Goal: Transaction & Acquisition: Purchase product/service

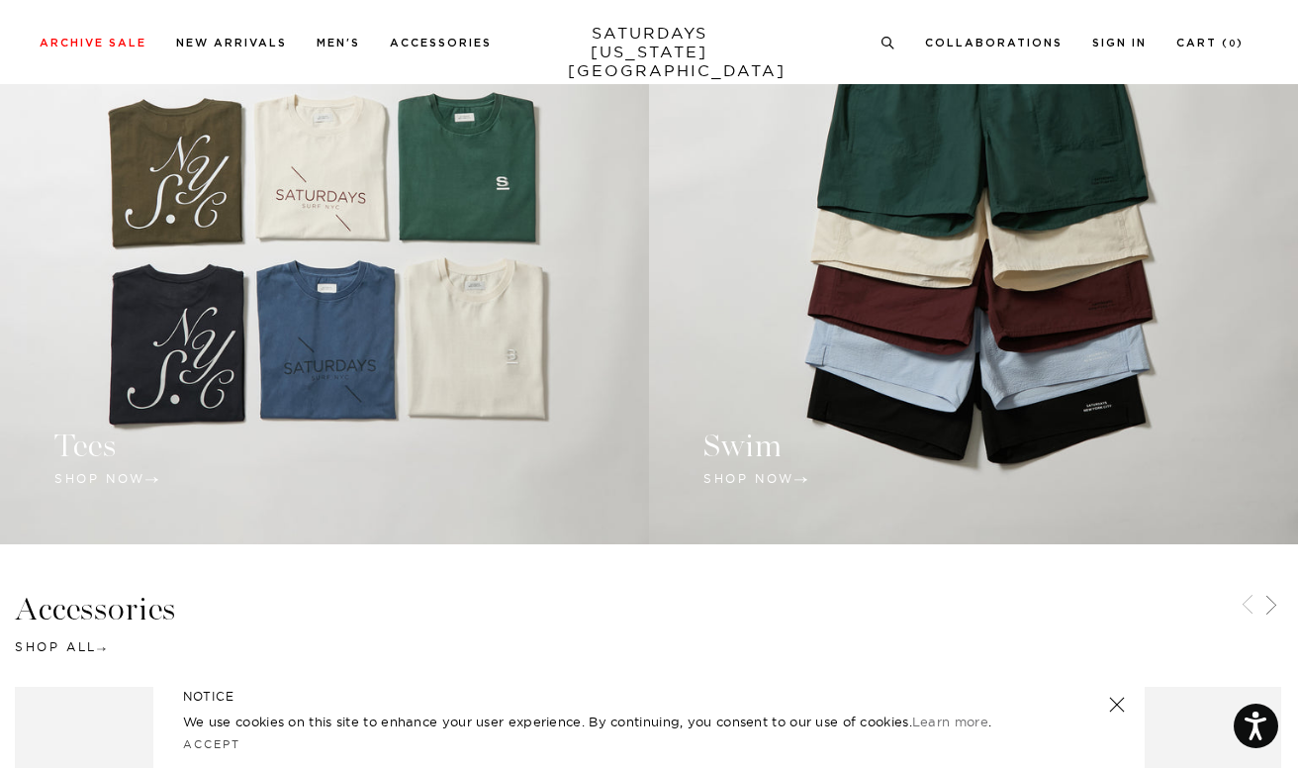
scroll to position [1682, 0]
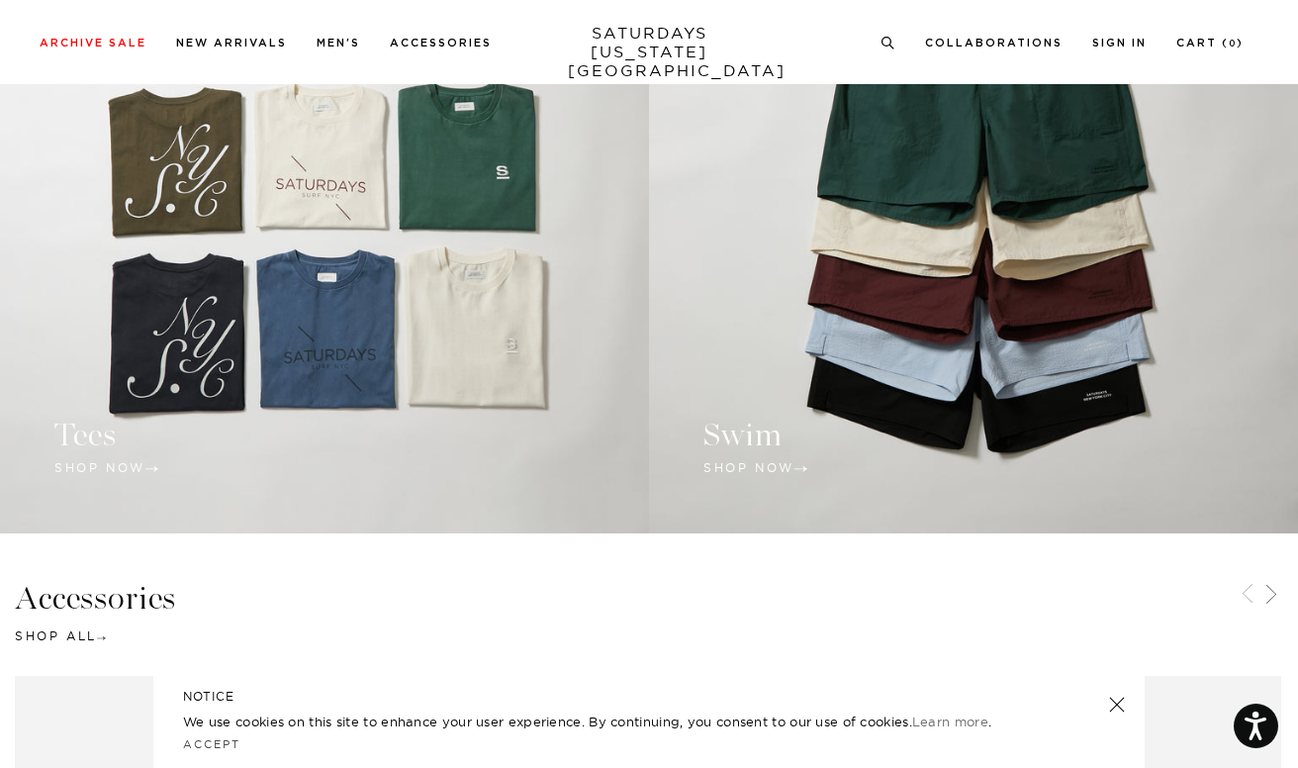
click at [297, 287] on link at bounding box center [324, 195] width 649 height 678
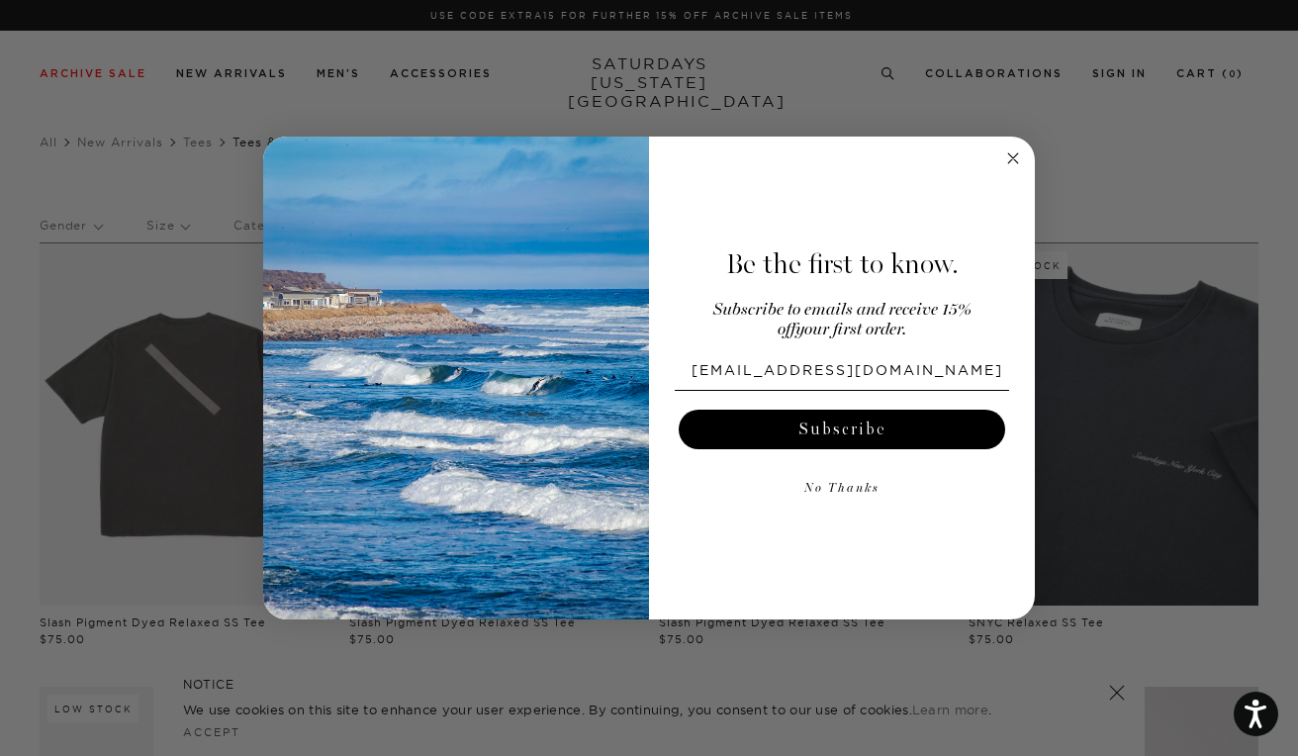
type input "jfloughnane@gmail.com"
click at [723, 428] on button "Subscribe" at bounding box center [842, 430] width 327 height 40
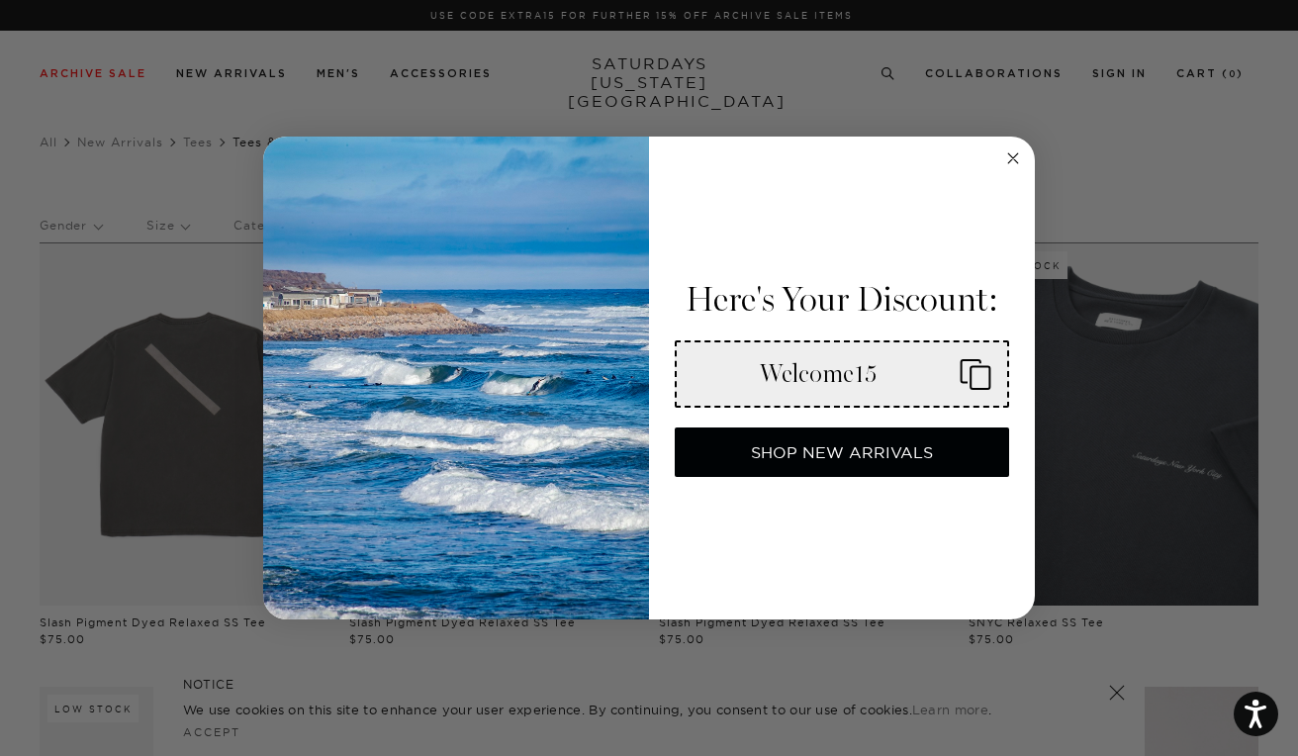
click at [1015, 161] on icon "Close dialog" at bounding box center [1013, 158] width 10 height 10
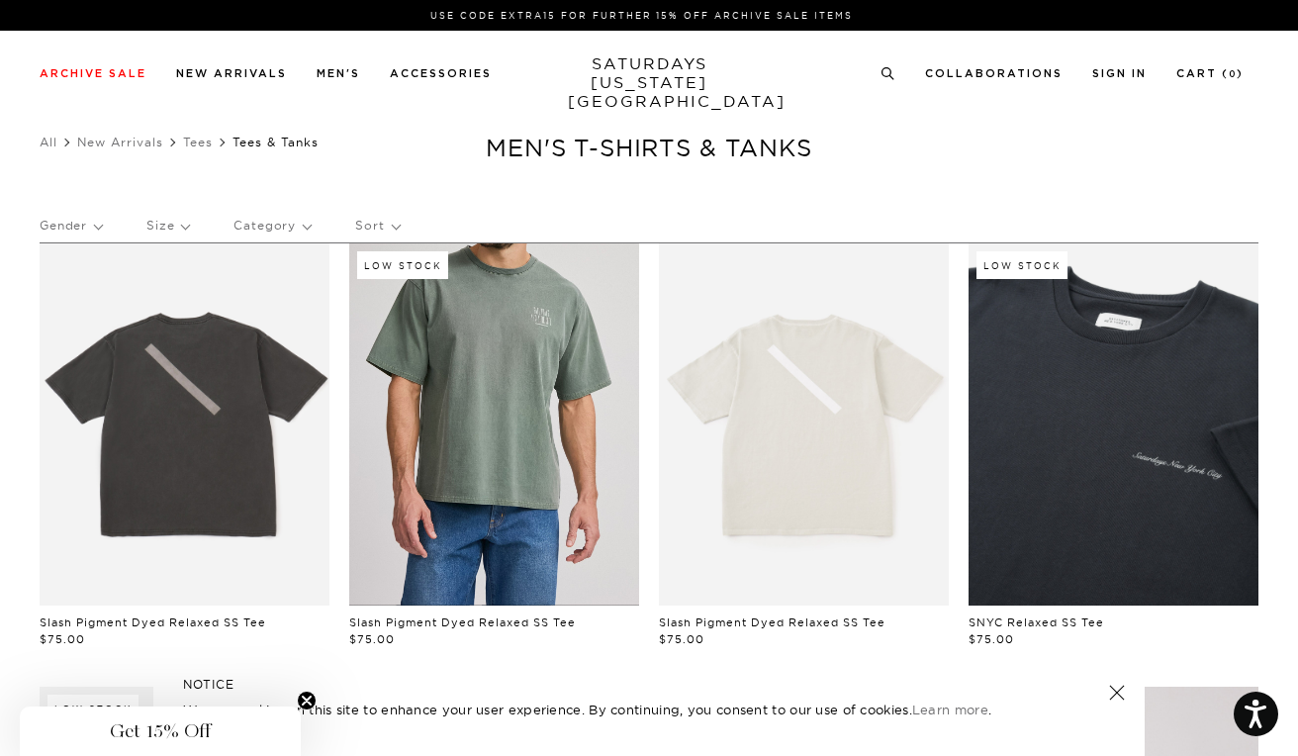
click at [517, 407] on link at bounding box center [494, 424] width 290 height 362
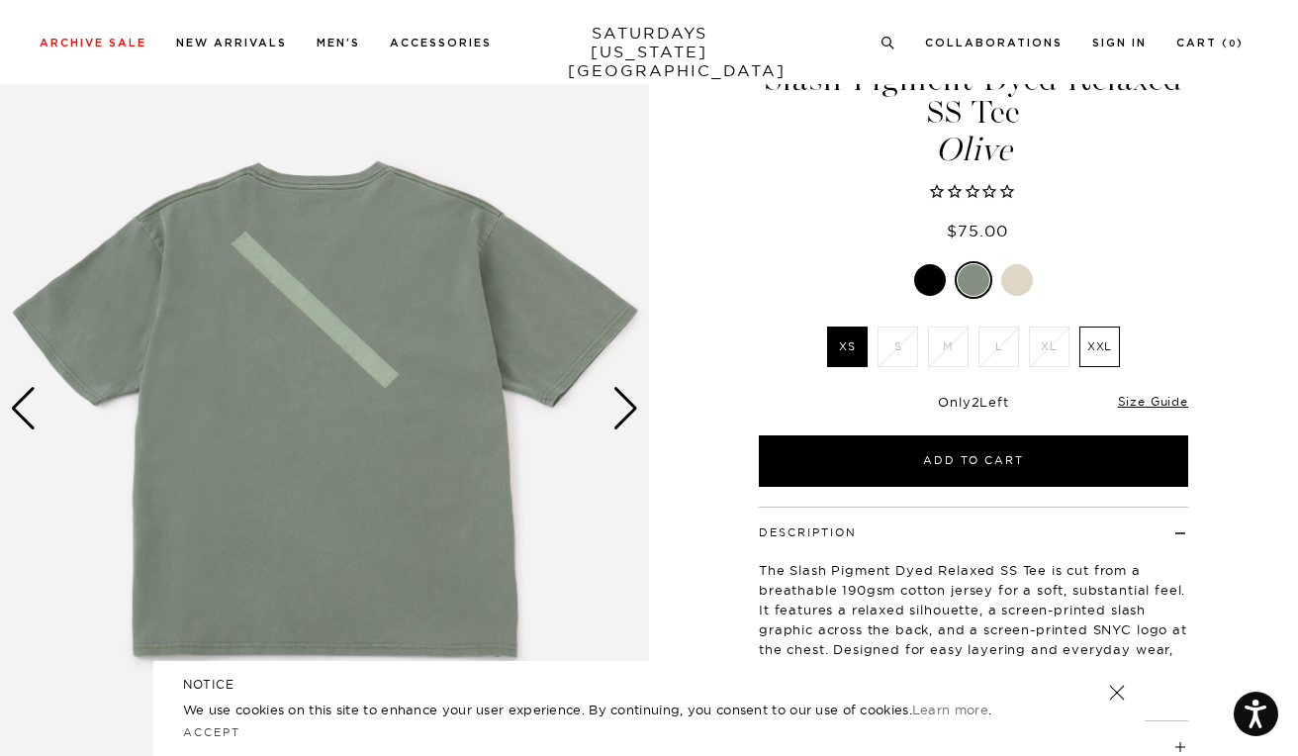
scroll to position [83, 0]
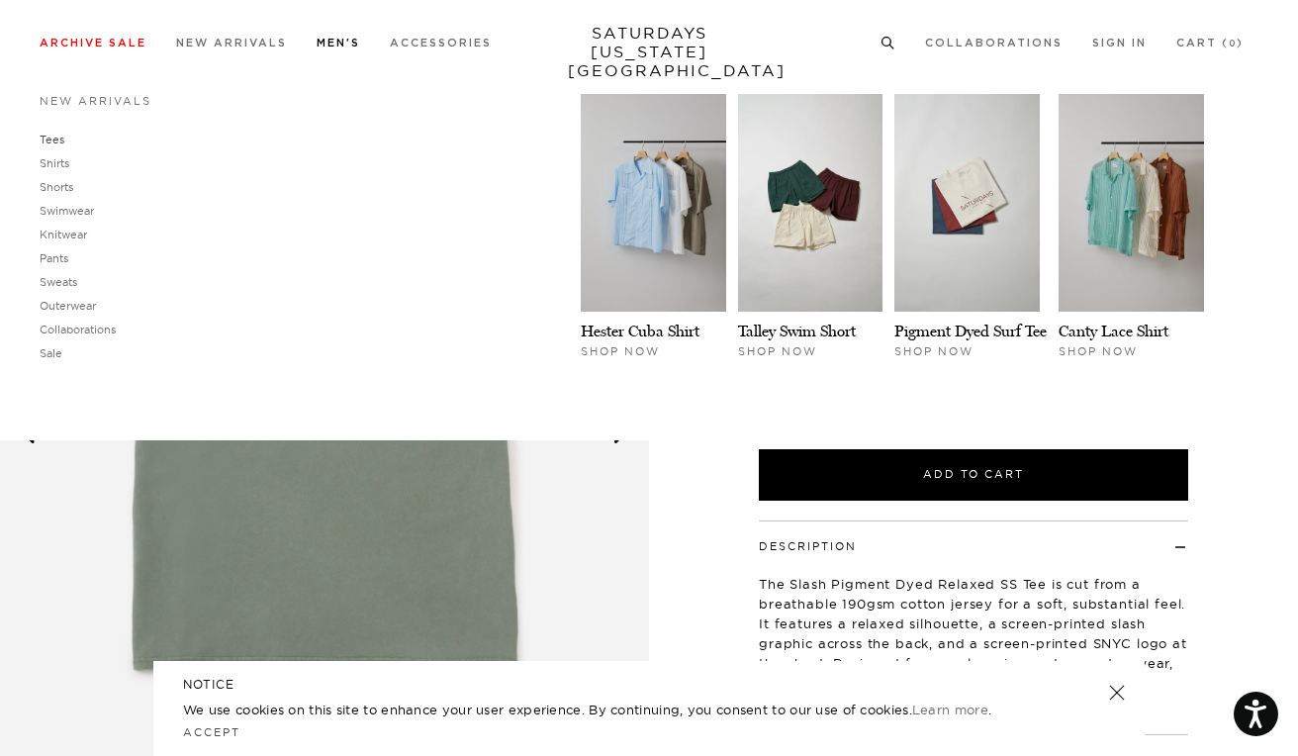
click at [55, 138] on link "Tees" at bounding box center [52, 140] width 25 height 14
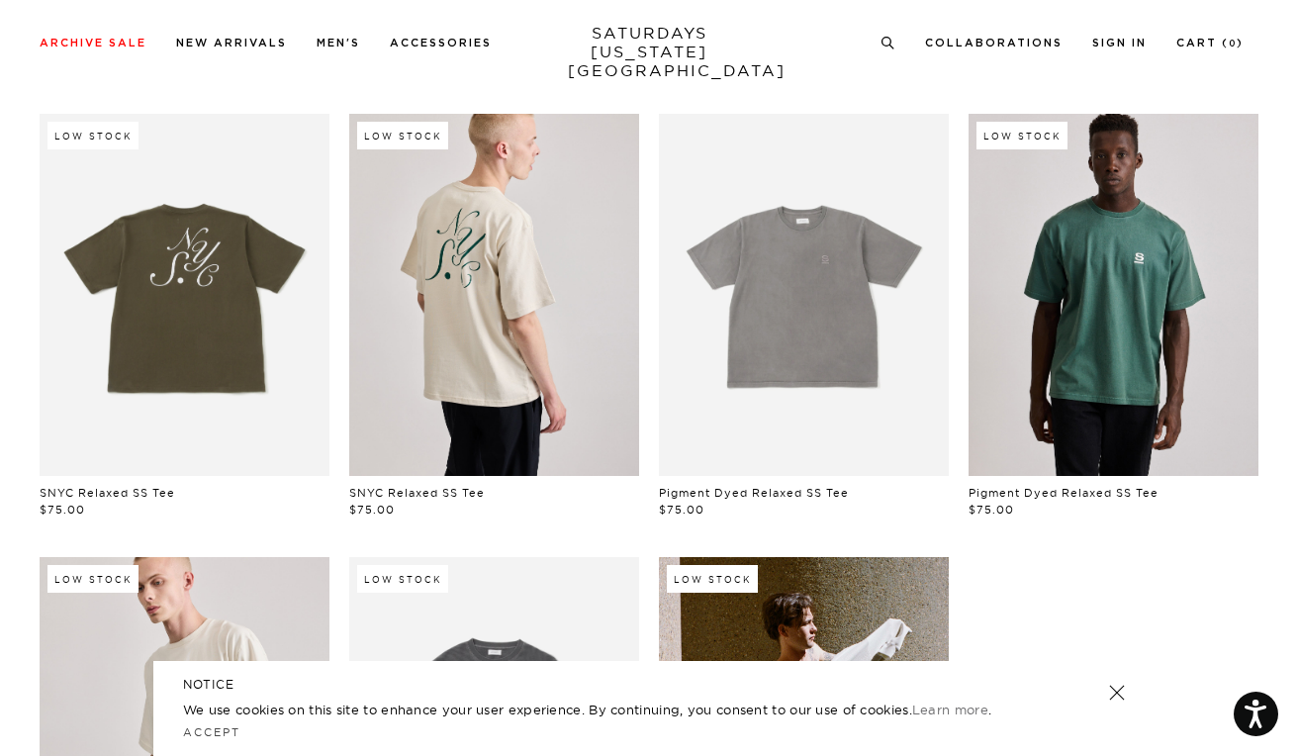
scroll to position [556, 0]
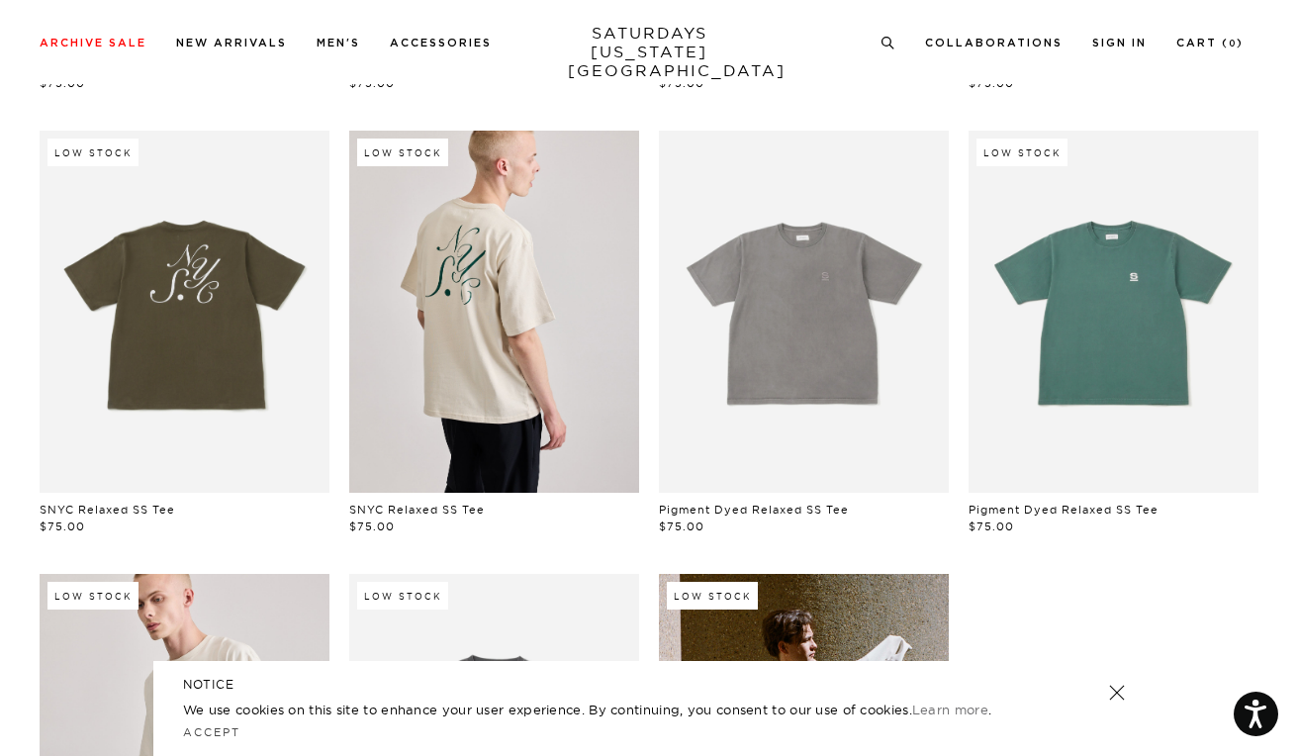
click at [1121, 259] on link at bounding box center [1114, 312] width 290 height 362
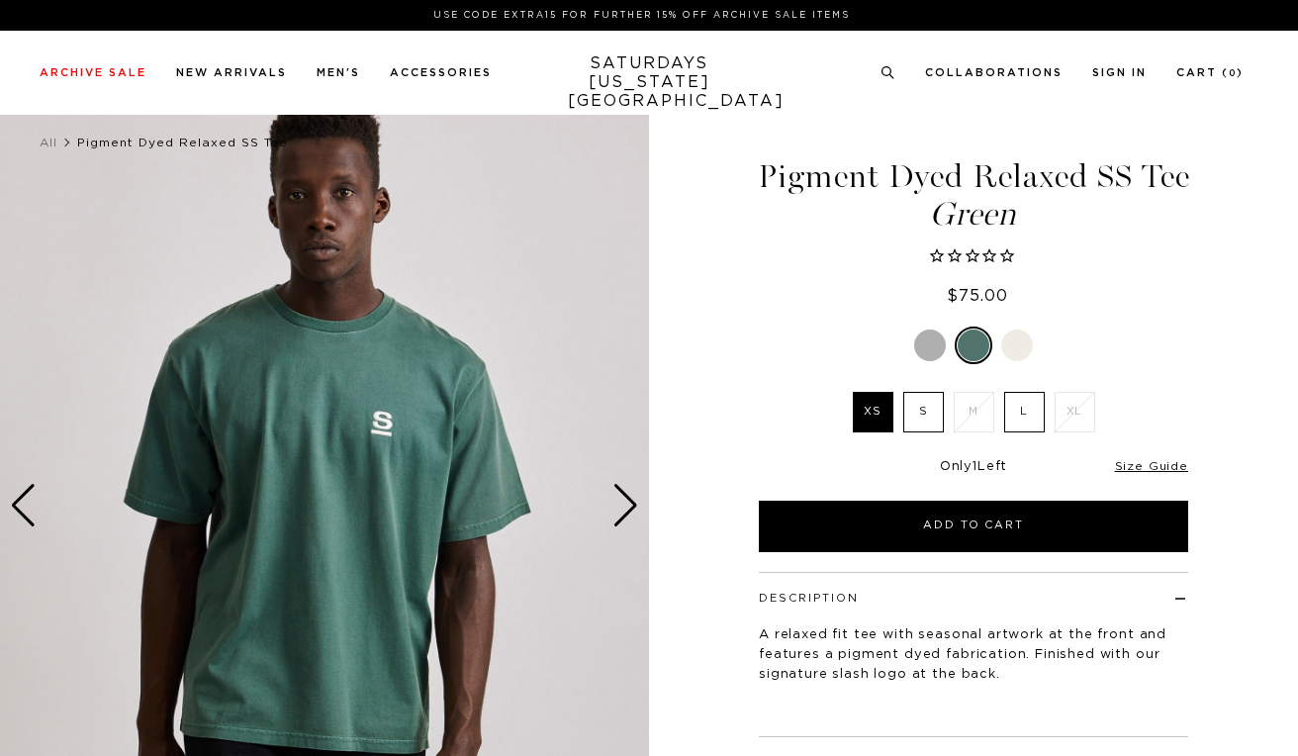
click at [1078, 400] on li "XL" at bounding box center [1075, 412] width 50 height 41
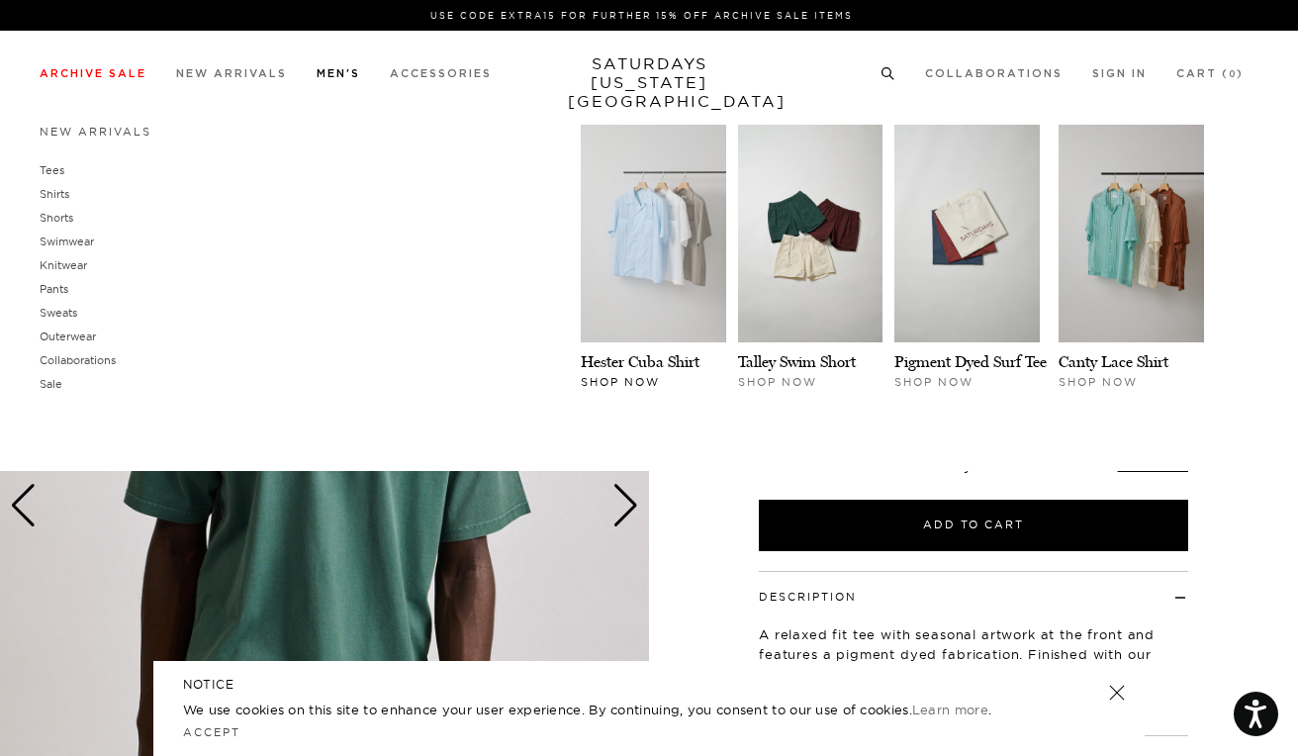
click at [690, 232] on img at bounding box center [653, 234] width 145 height 218
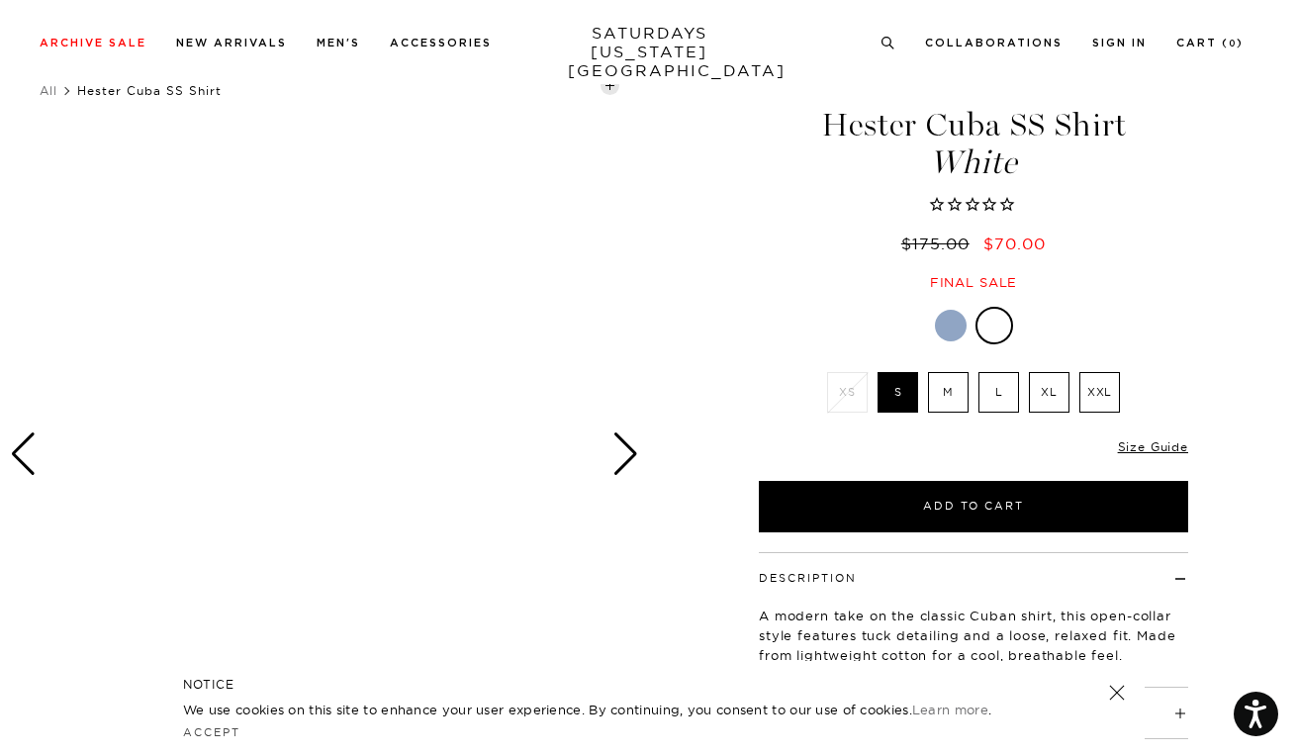
scroll to position [35, 0]
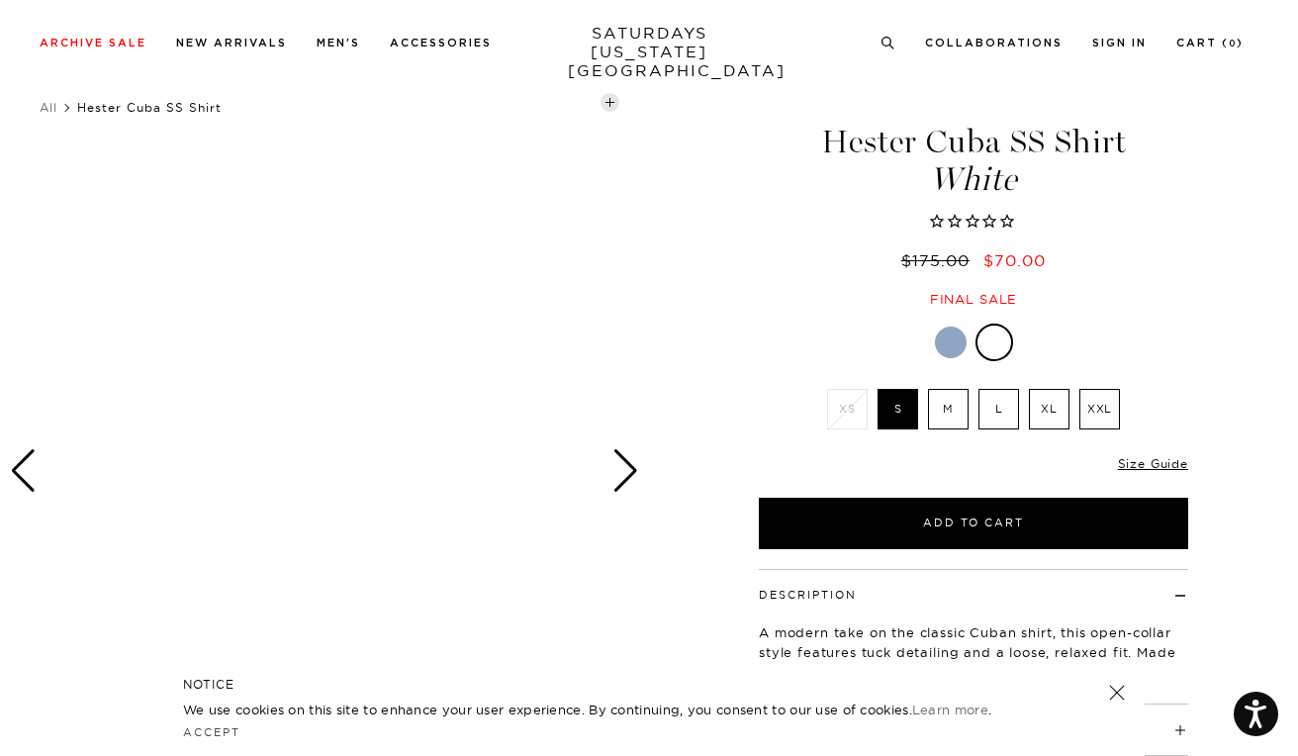
click at [1043, 415] on label "XL" at bounding box center [1049, 409] width 41 height 41
click at [0, 0] on input "XL" at bounding box center [0, 0] width 0 height 0
click at [1132, 462] on link "Size Guide" at bounding box center [1153, 463] width 70 height 15
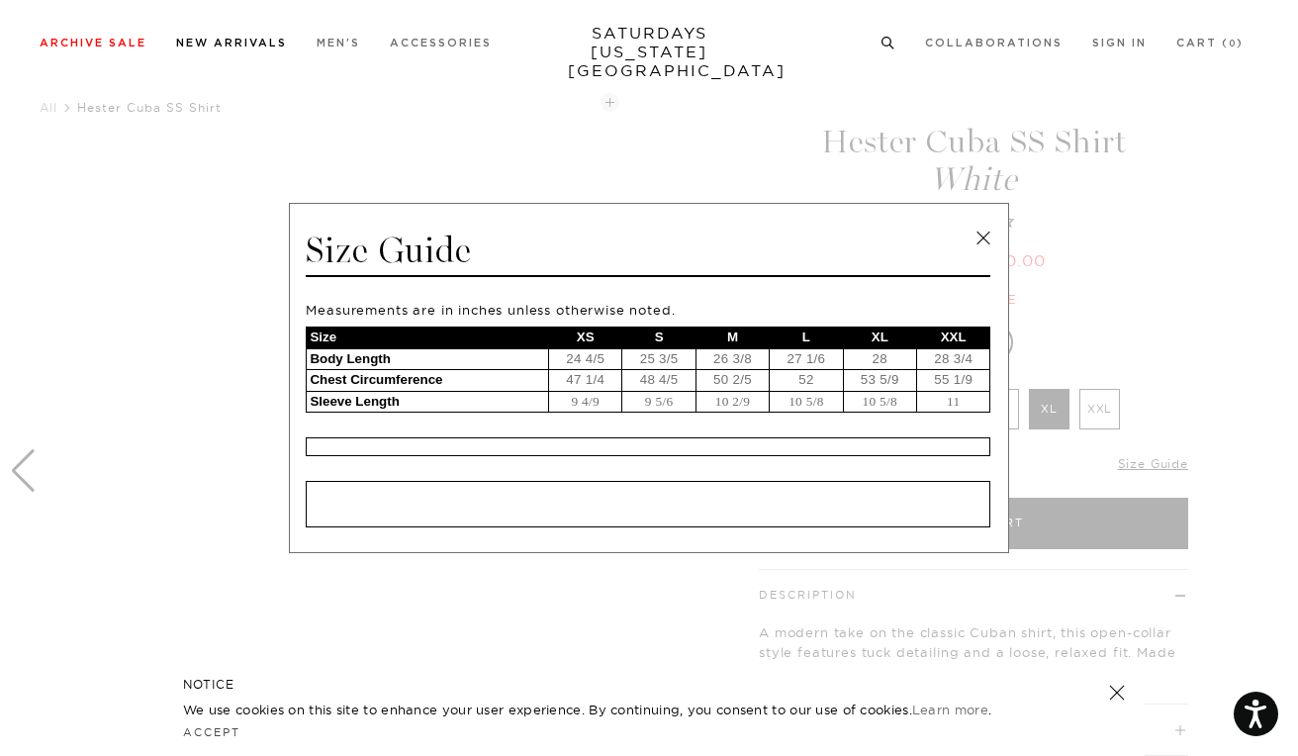
click at [264, 47] on link "New Arrivals" at bounding box center [231, 43] width 111 height 11
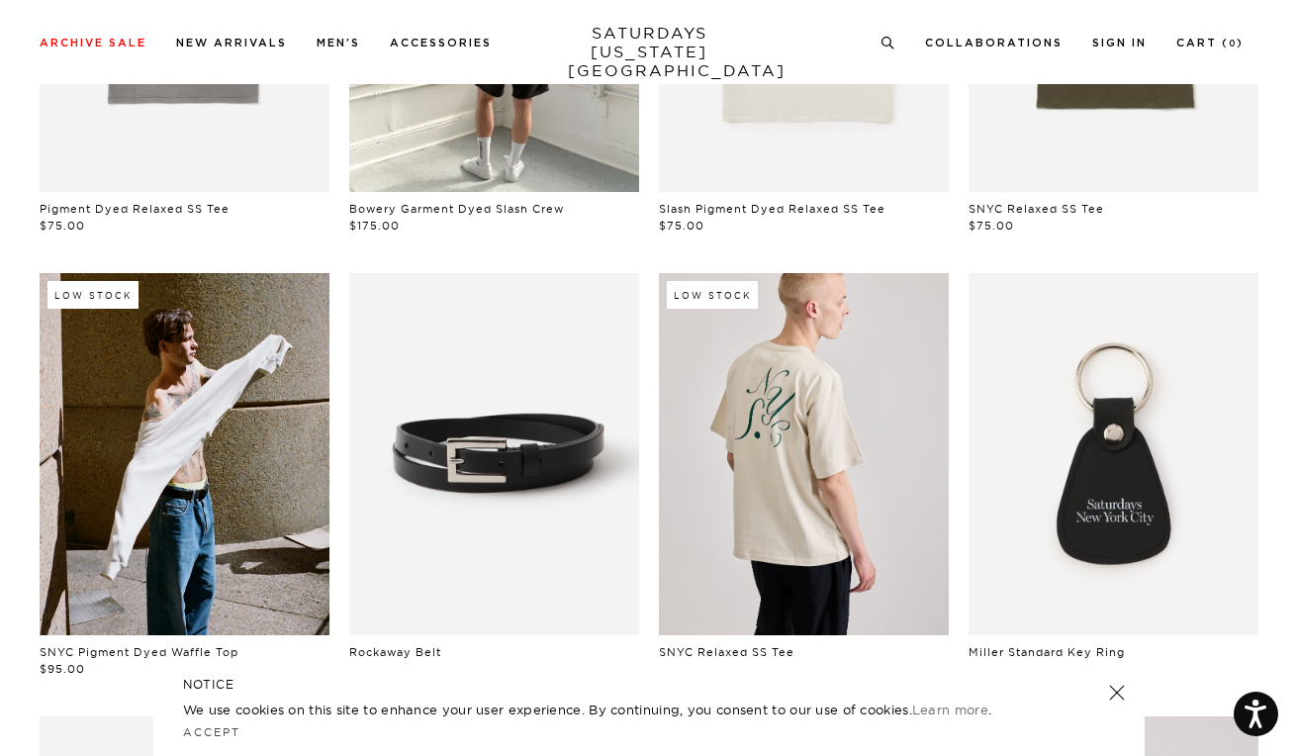
scroll to position [383, 0]
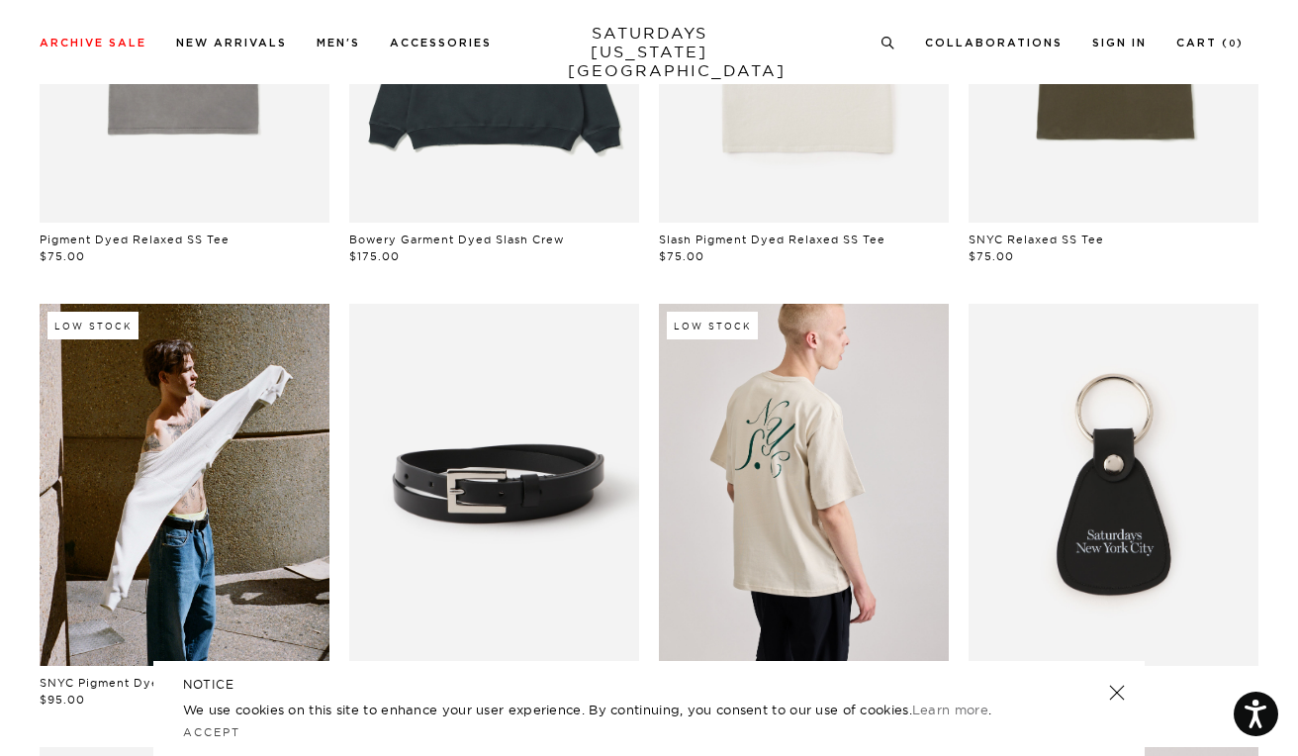
click at [498, 113] on link at bounding box center [494, 41] width 290 height 362
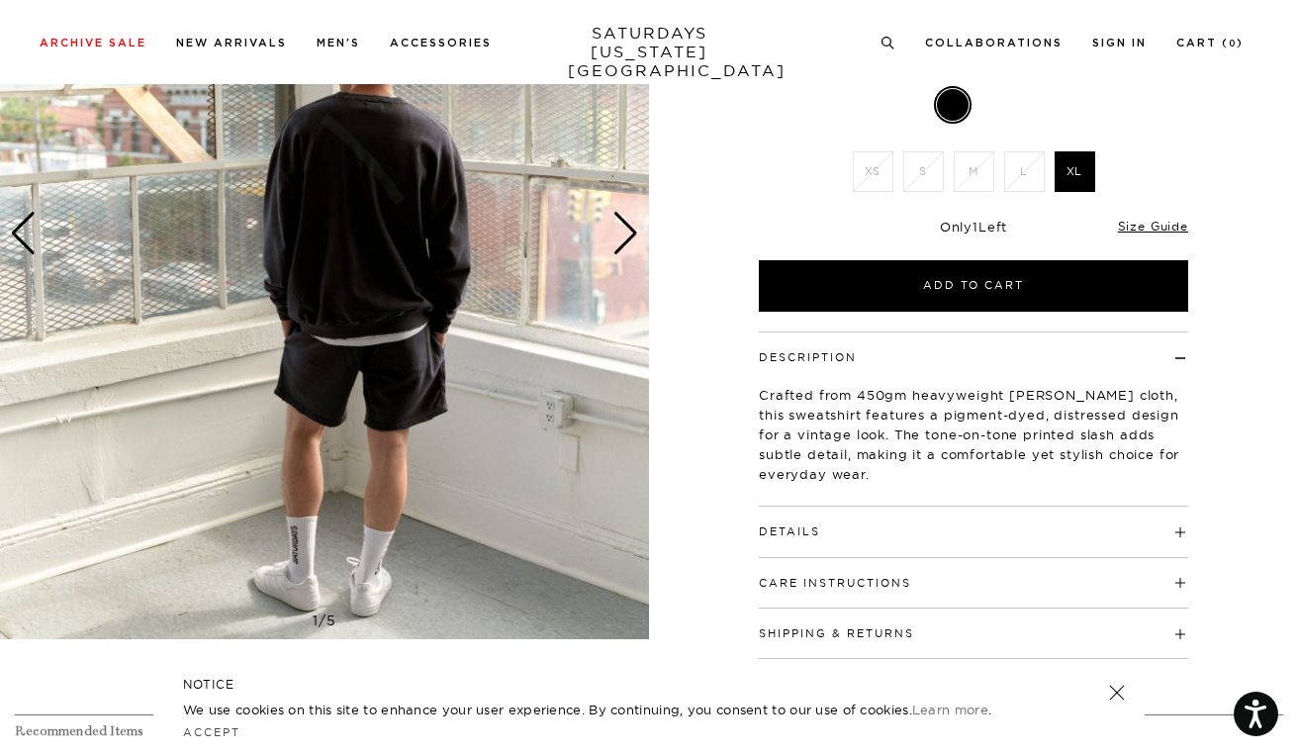
scroll to position [275, 0]
